Goal: Task Accomplishment & Management: Use online tool/utility

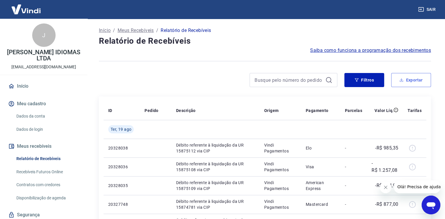
click at [411, 85] on button "Exportar" at bounding box center [411, 80] width 40 height 14
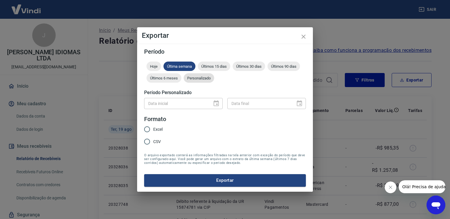
click at [207, 78] on span "Personalizado" at bounding box center [199, 78] width 30 height 4
click at [217, 102] on icon "Choose date" at bounding box center [215, 103] width 5 height 6
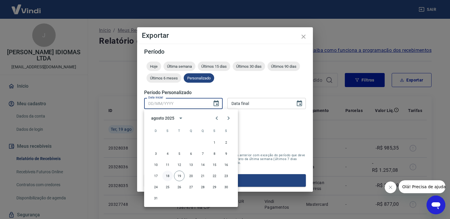
click at [168, 177] on button "18" at bounding box center [167, 175] width 11 height 11
type input "[DATE]"
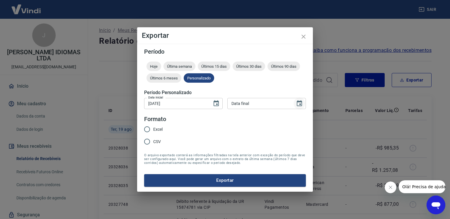
click at [302, 102] on icon "Choose date" at bounding box center [299, 103] width 7 height 7
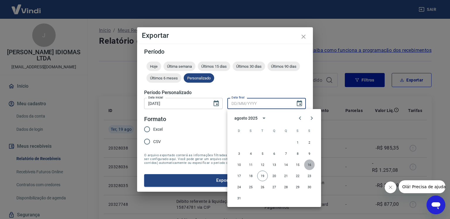
click at [308, 167] on button "16" at bounding box center [309, 164] width 11 height 11
type input "[DATE]"
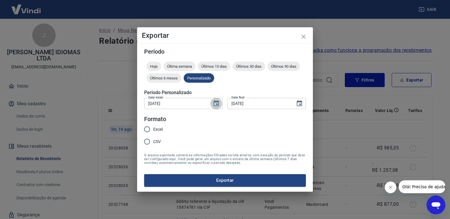
click at [212, 105] on button "Choose date, selected date is 18 de ago de 2025" at bounding box center [216, 103] width 12 height 12
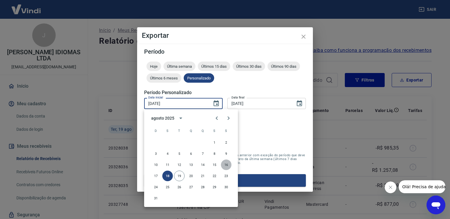
click at [222, 165] on button "16" at bounding box center [226, 164] width 11 height 11
type input "[DATE]"
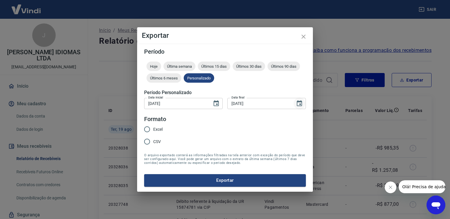
click at [301, 105] on icon "Choose date, selected date is 16 de ago de 2025" at bounding box center [299, 103] width 7 height 7
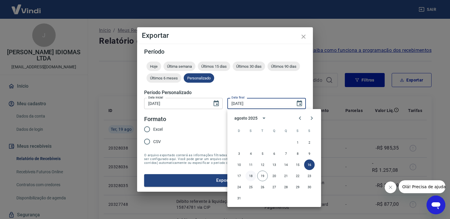
click at [249, 176] on button "18" at bounding box center [250, 175] width 11 height 11
type input "[DATE]"
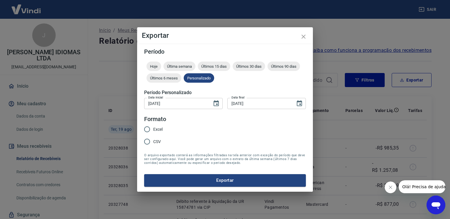
click at [155, 129] on span "Excel" at bounding box center [157, 129] width 9 height 6
click at [153, 129] on input "Excel" at bounding box center [147, 129] width 12 height 12
radio input "true"
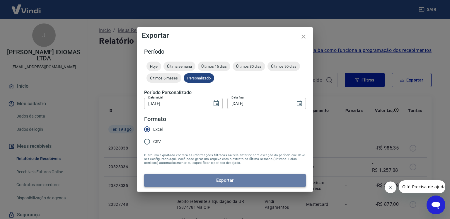
click at [206, 183] on button "Exportar" at bounding box center [225, 180] width 162 height 12
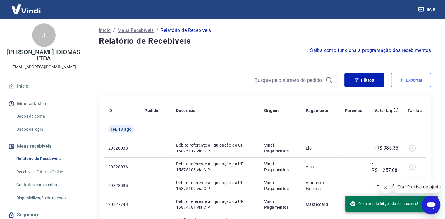
click at [408, 83] on button "Exportar" at bounding box center [411, 80] width 40 height 14
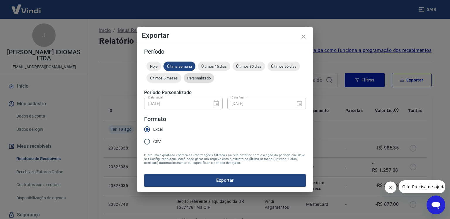
click at [204, 75] on div "Personalizado" at bounding box center [199, 77] width 30 height 9
click at [215, 101] on icon "Choose date, selected date is 16 de ago de 2025" at bounding box center [215, 103] width 5 height 6
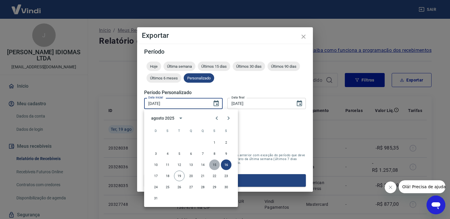
drag, startPoint x: 215, startPoint y: 165, endPoint x: 312, endPoint y: 127, distance: 104.1
click at [215, 165] on button "15" at bounding box center [214, 164] width 11 height 11
type input "[DATE]"
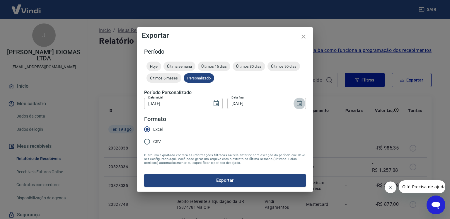
click at [301, 104] on icon "Choose date, selected date is 18 de ago de 2025" at bounding box center [299, 103] width 7 height 7
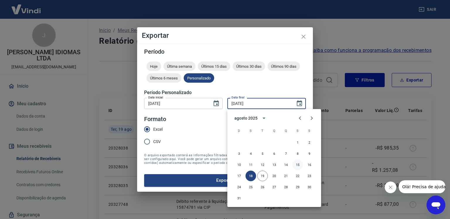
click at [299, 163] on button "15" at bounding box center [297, 164] width 11 height 11
type input "[DATE]"
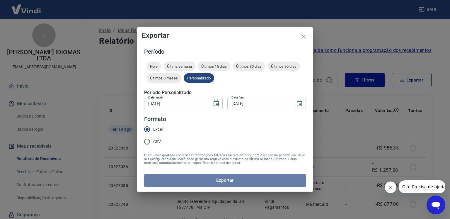
click at [238, 180] on button "Exportar" at bounding box center [225, 180] width 162 height 12
